Goal: Transaction & Acquisition: Book appointment/travel/reservation

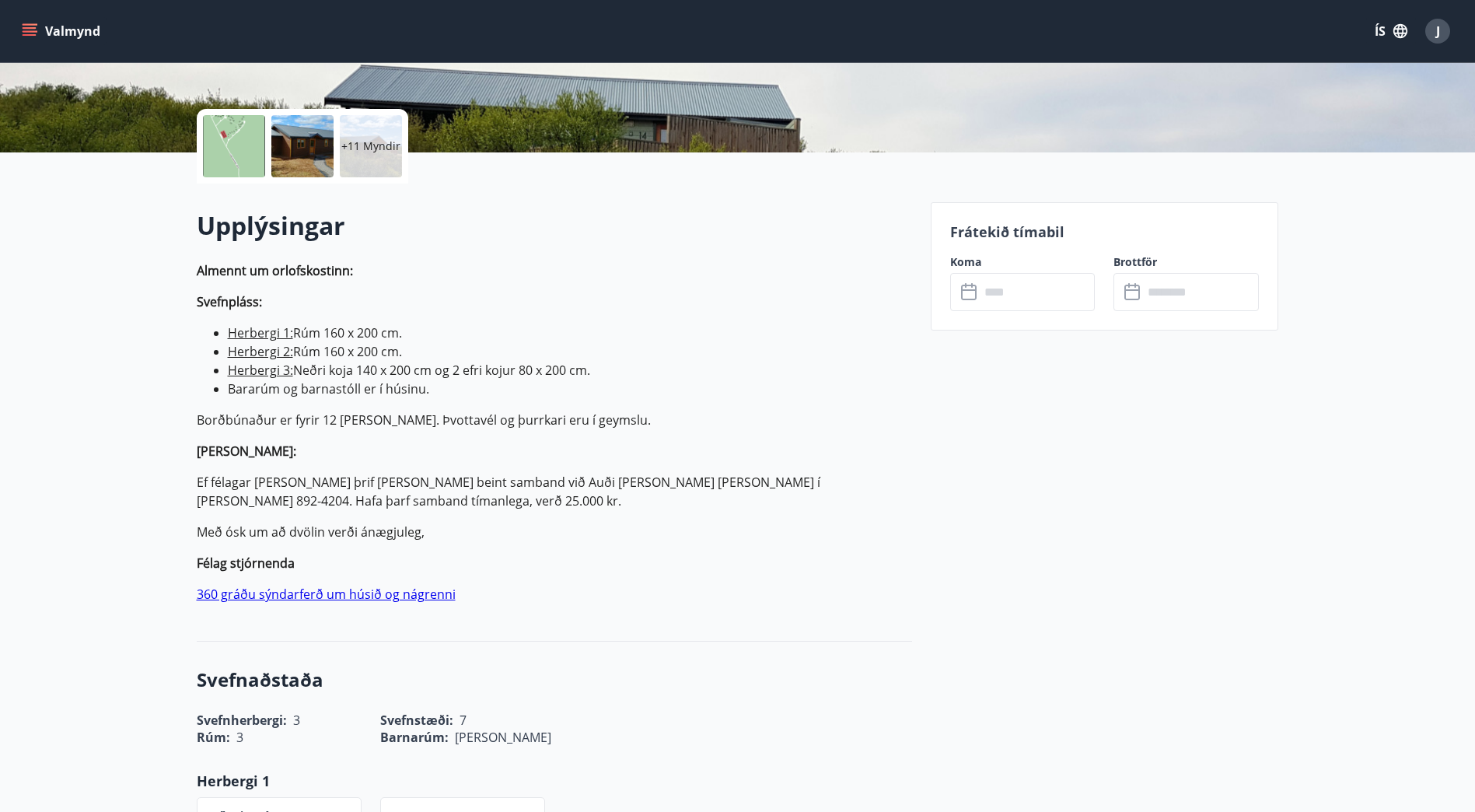
scroll to position [311, 0]
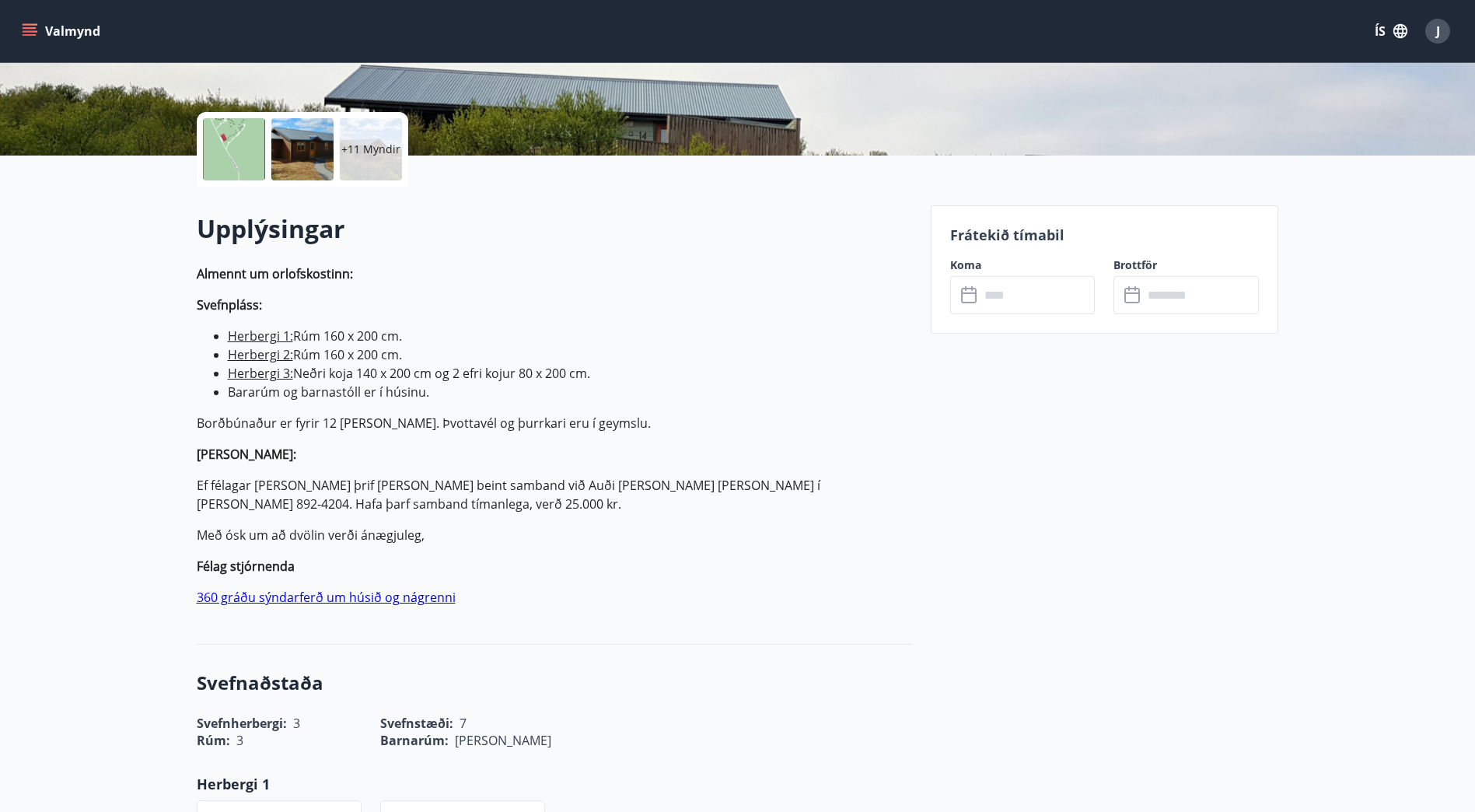
click at [1034, 294] on input "text" at bounding box center [1037, 295] width 116 height 38
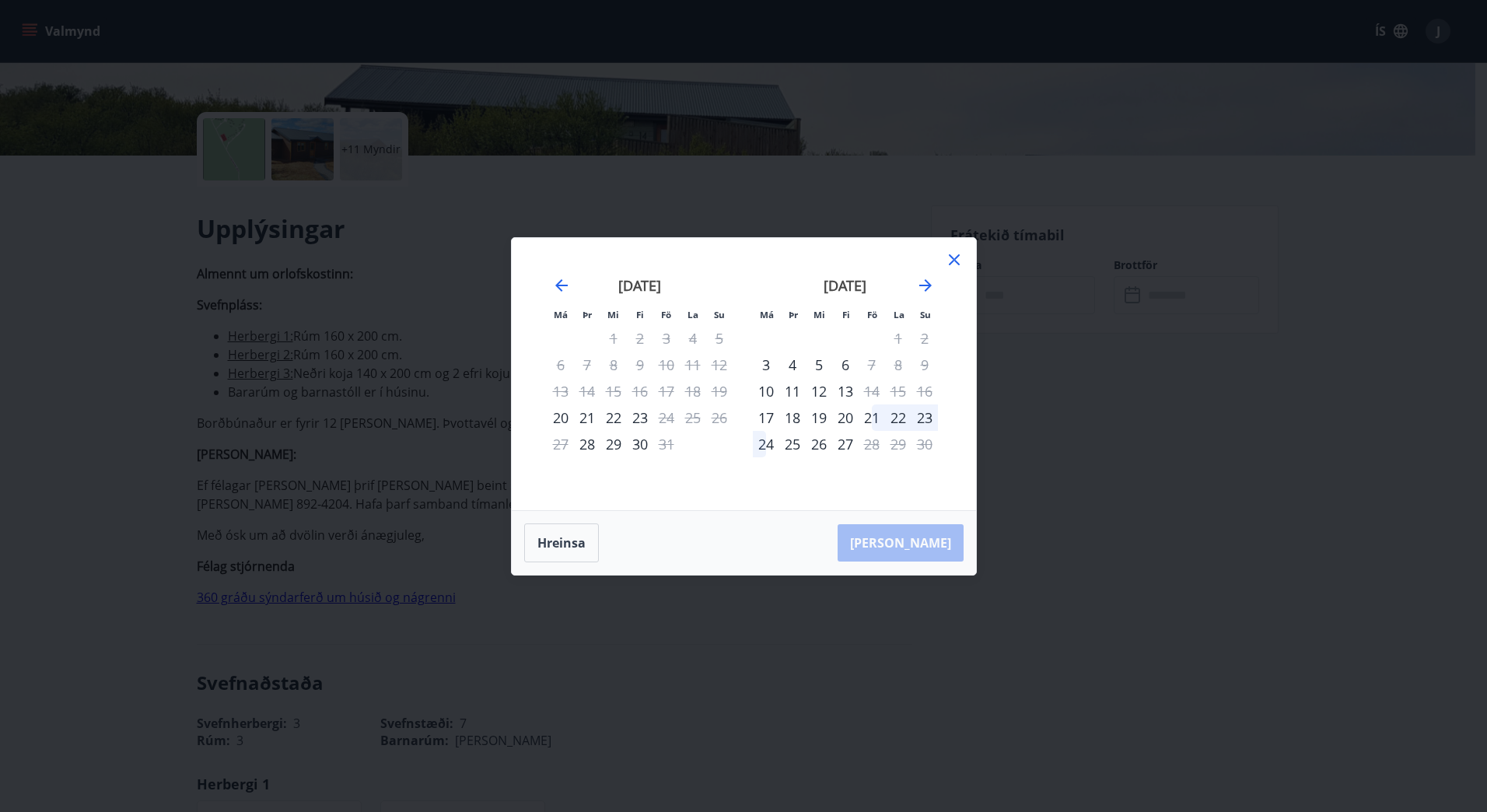
click at [870, 417] on div "21" at bounding box center [872, 418] width 27 height 27
click at [926, 417] on div "23" at bounding box center [925, 418] width 27 height 27
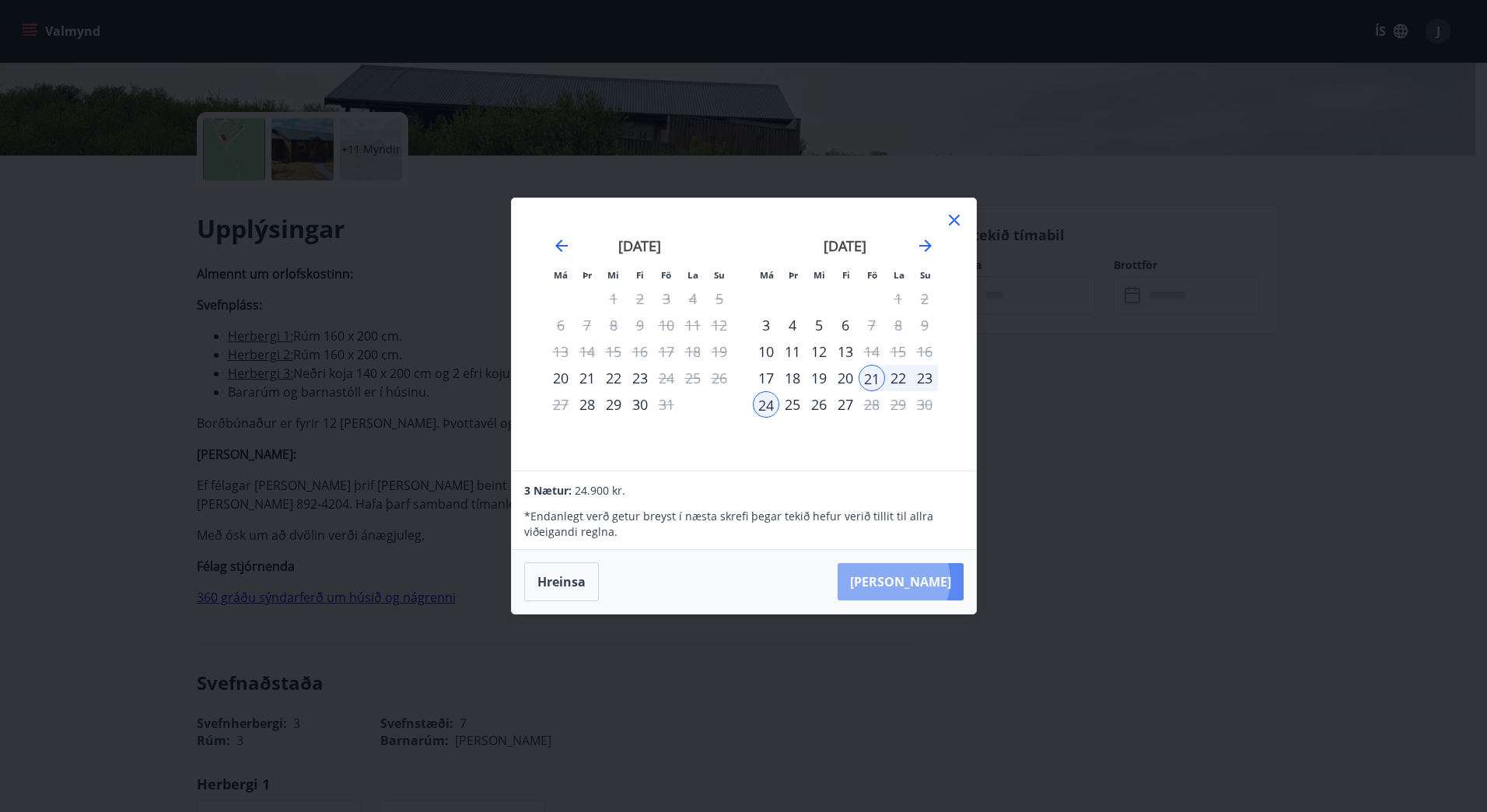
click at [941, 580] on button "[PERSON_NAME]" at bounding box center [900, 581] width 126 height 37
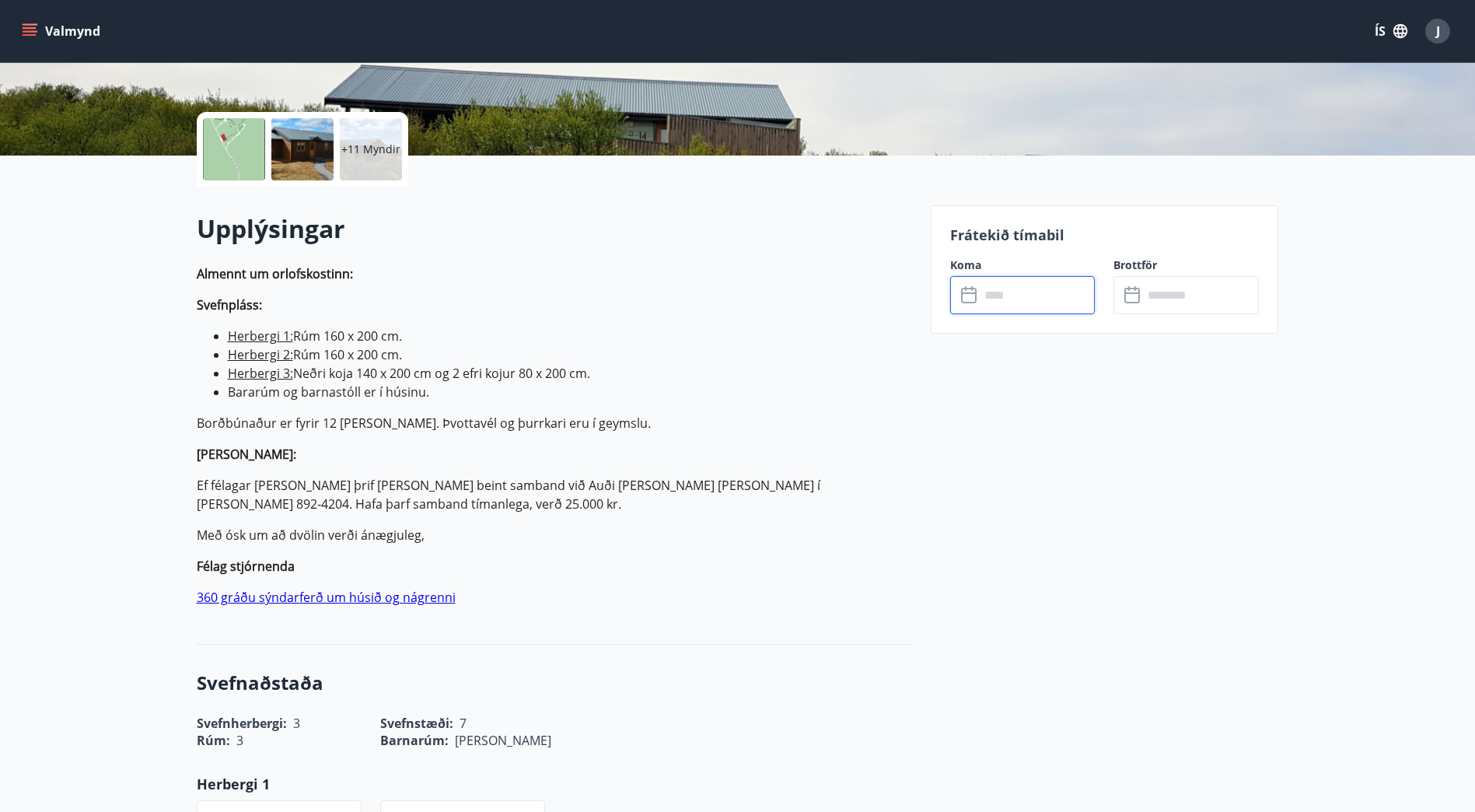
type input "******"
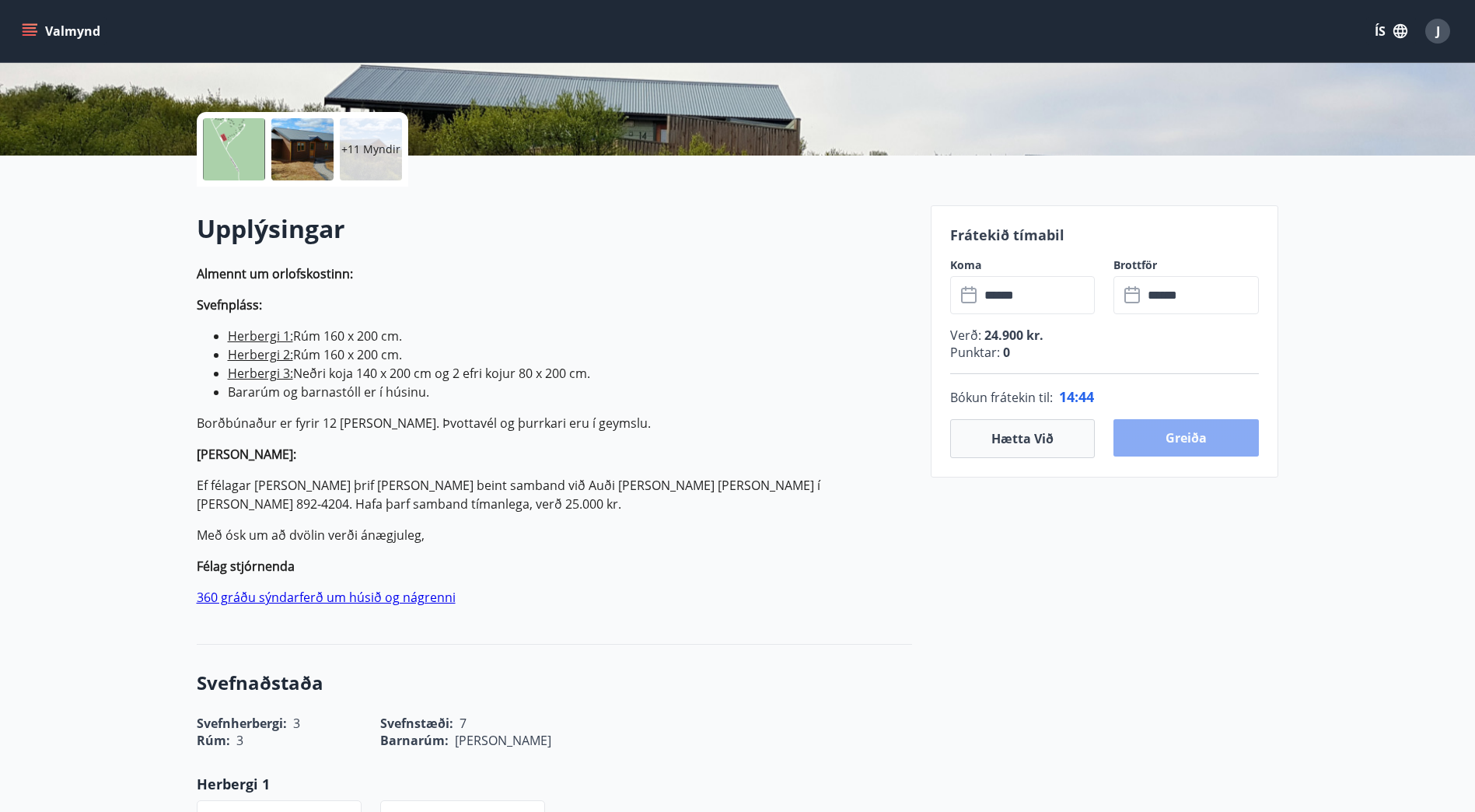
click at [1189, 443] on button "Greiða" at bounding box center [1186, 438] width 145 height 37
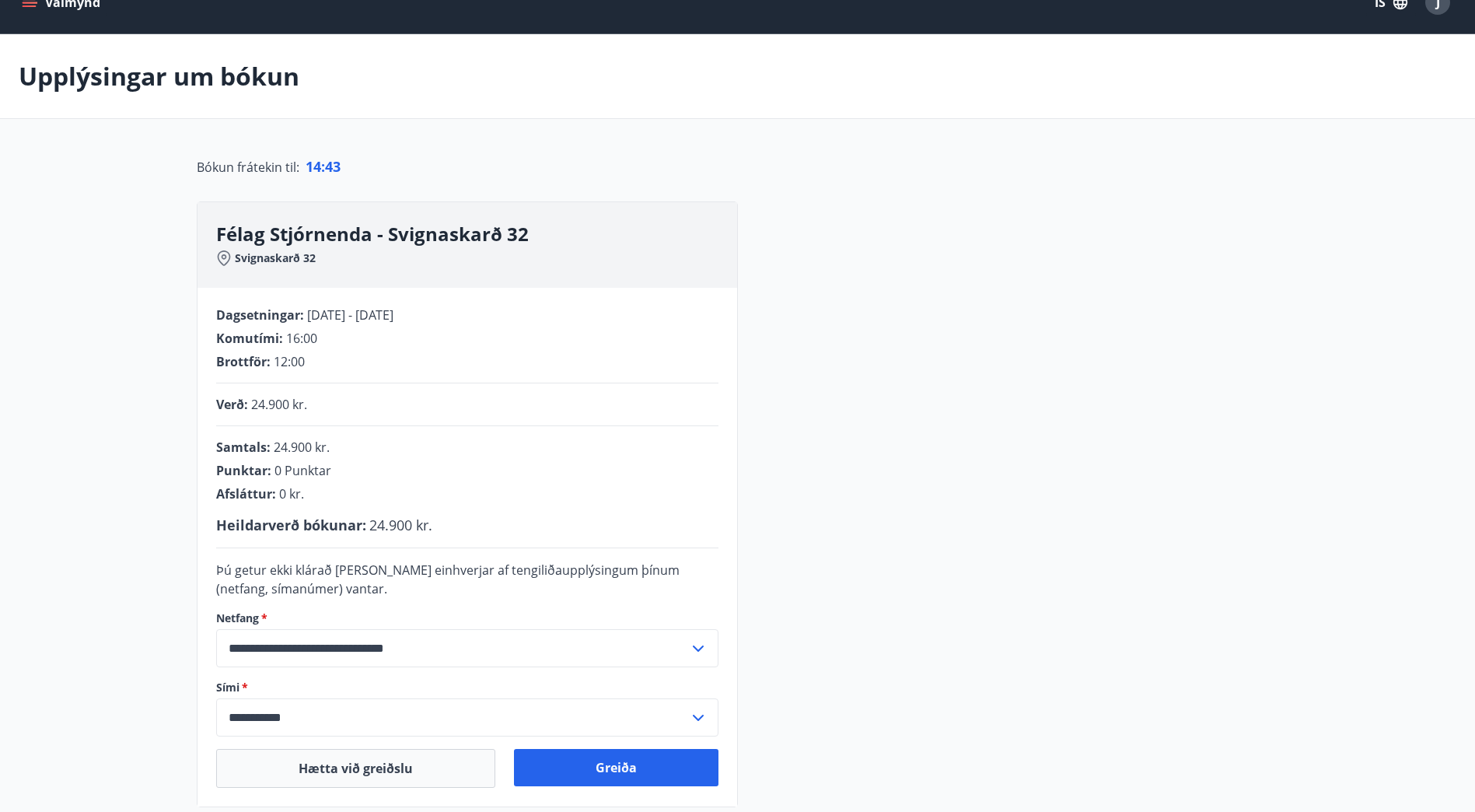
scroll to position [217, 0]
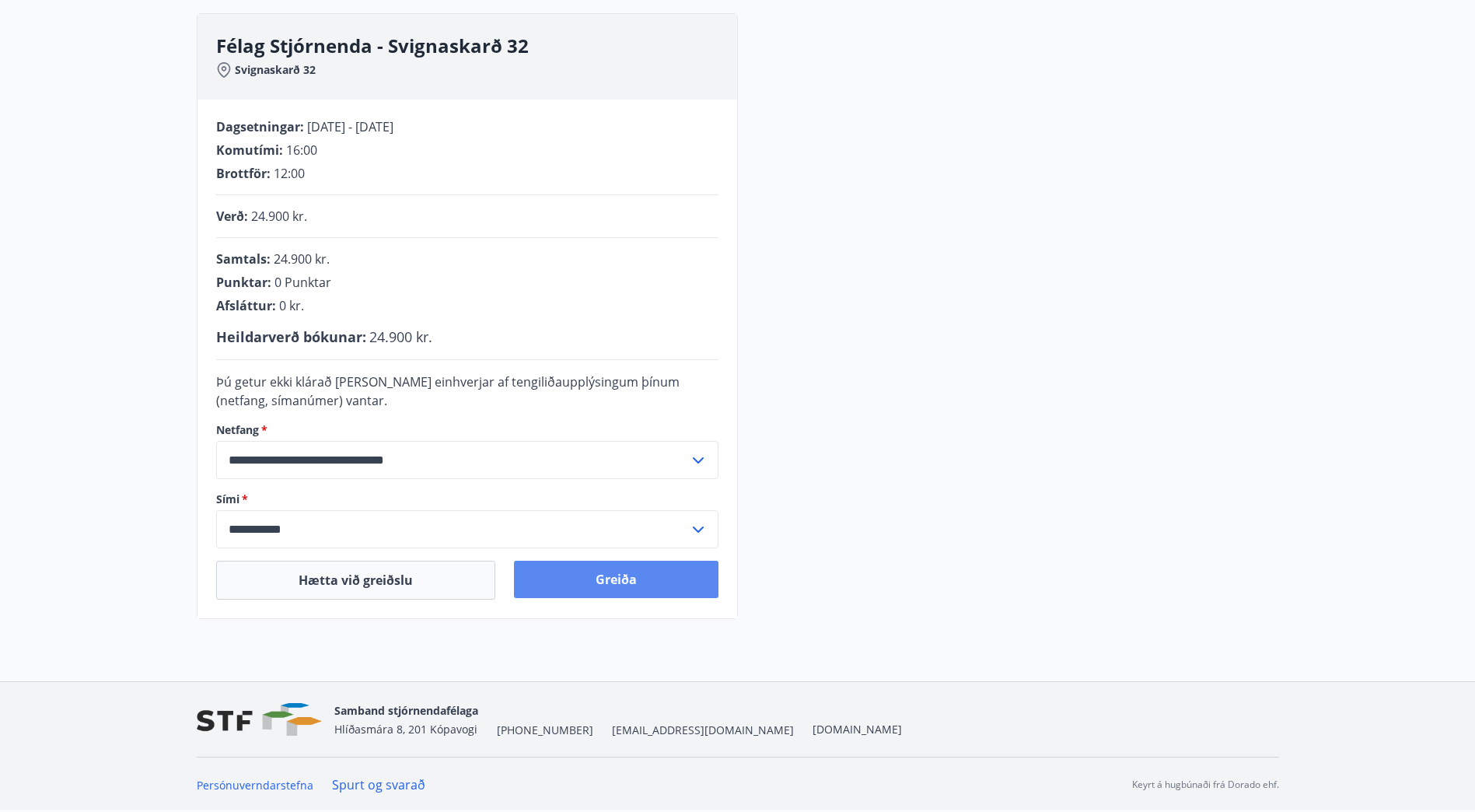
click at [620, 581] on button "Greiða" at bounding box center [616, 579] width 204 height 37
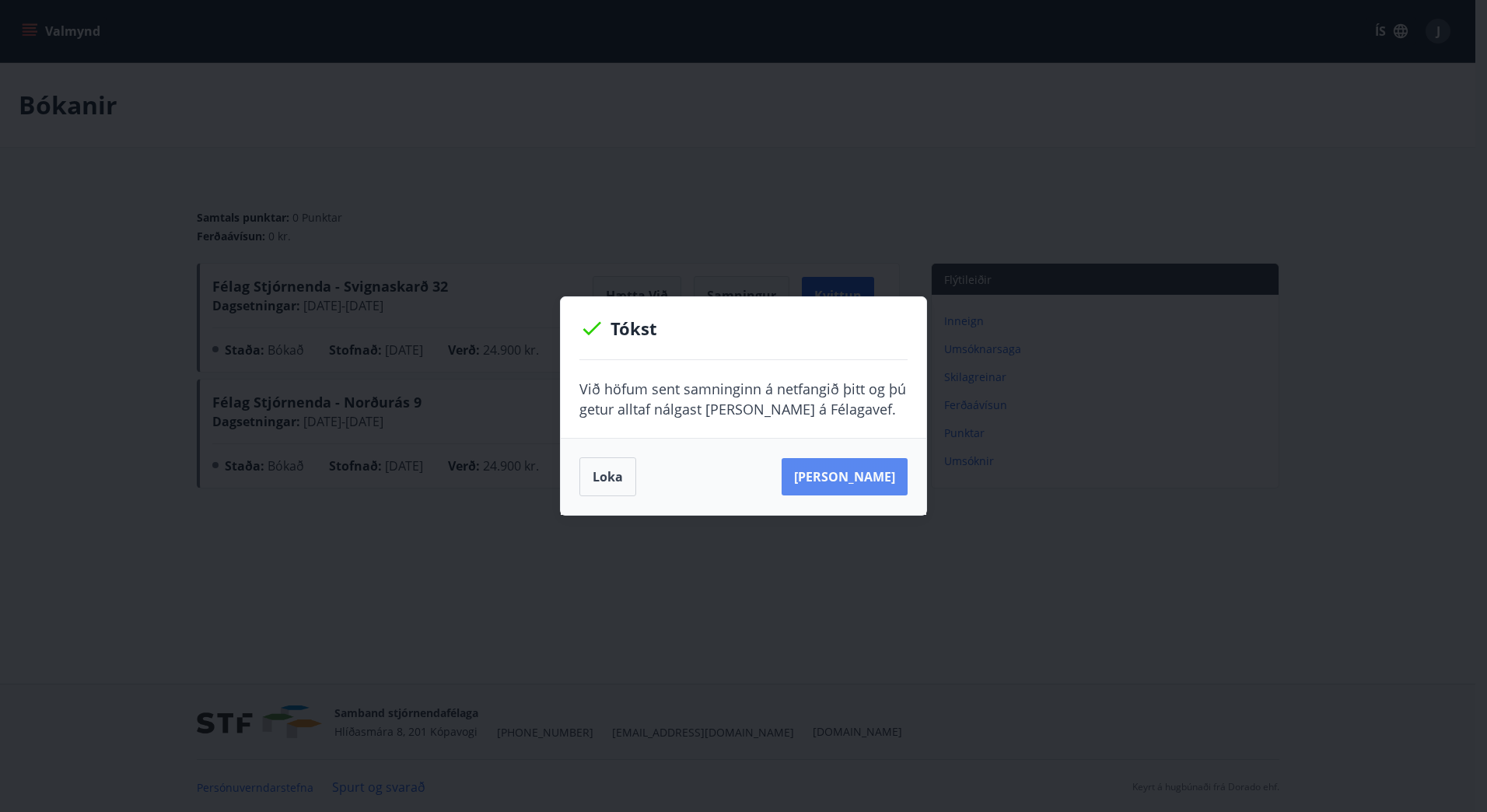
click at [885, 478] on button "Sjá samning" at bounding box center [844, 476] width 126 height 37
click at [591, 469] on button "Loka" at bounding box center [608, 476] width 57 height 39
